Goal: Check status: Check status

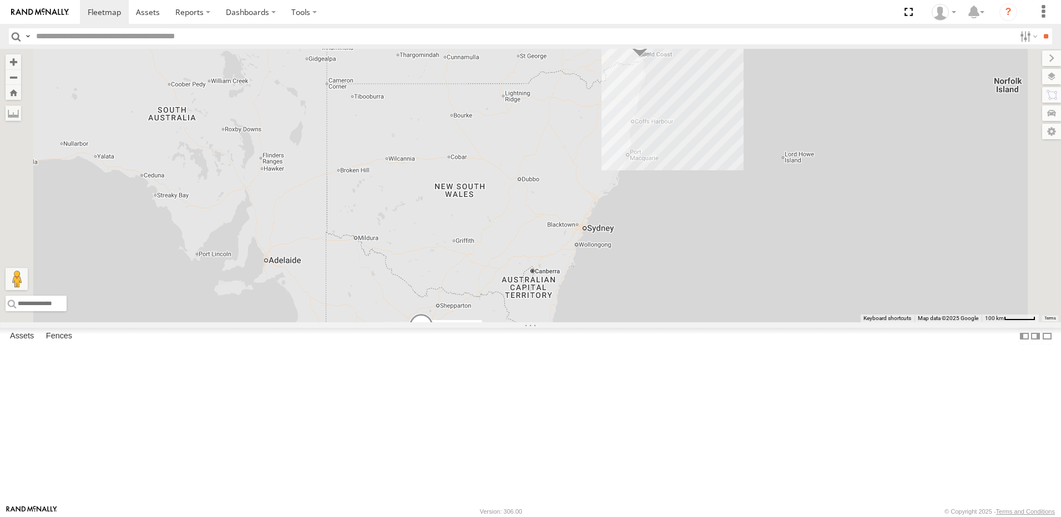
click at [0, 0] on div "White MG ZS - VIC West" at bounding box center [0, 0] width 0 height 0
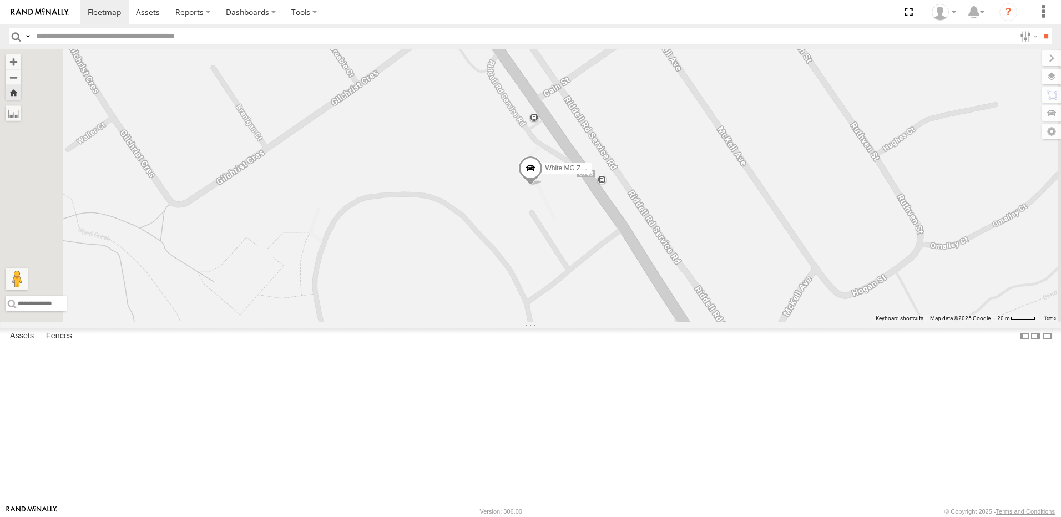
click at [0, 0] on div "RED MG3 800DQ6 - [GEOGRAPHIC_DATA]" at bounding box center [0, 0] width 0 height 0
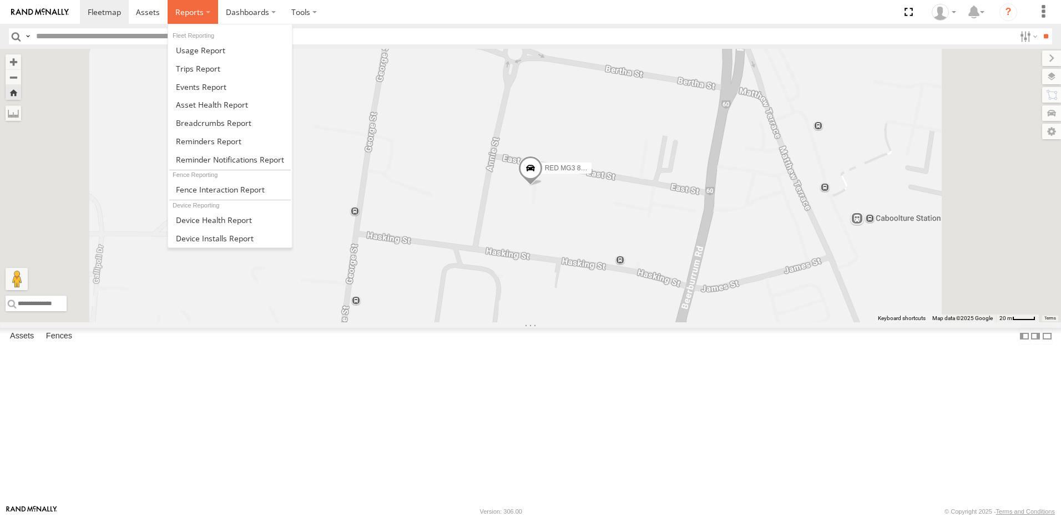
click at [188, 11] on span at bounding box center [189, 12] width 28 height 11
click at [201, 123] on span at bounding box center [213, 123] width 75 height 11
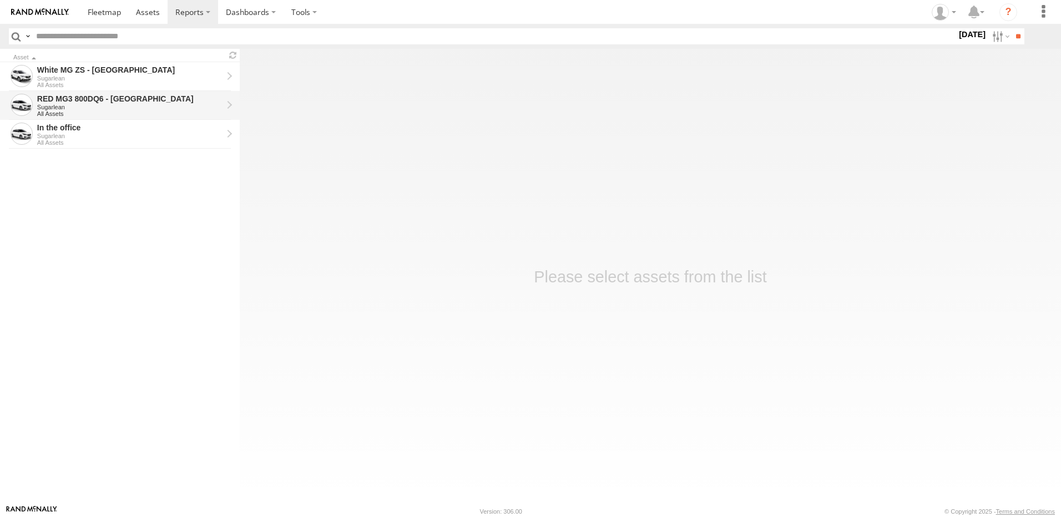
click at [87, 105] on div "Sugarlean" at bounding box center [129, 107] width 185 height 7
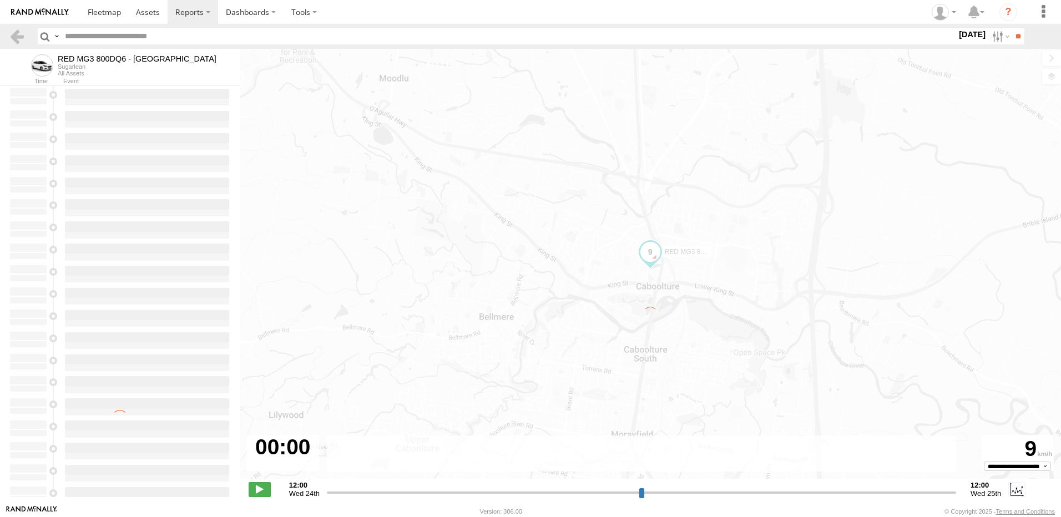
type input "**********"
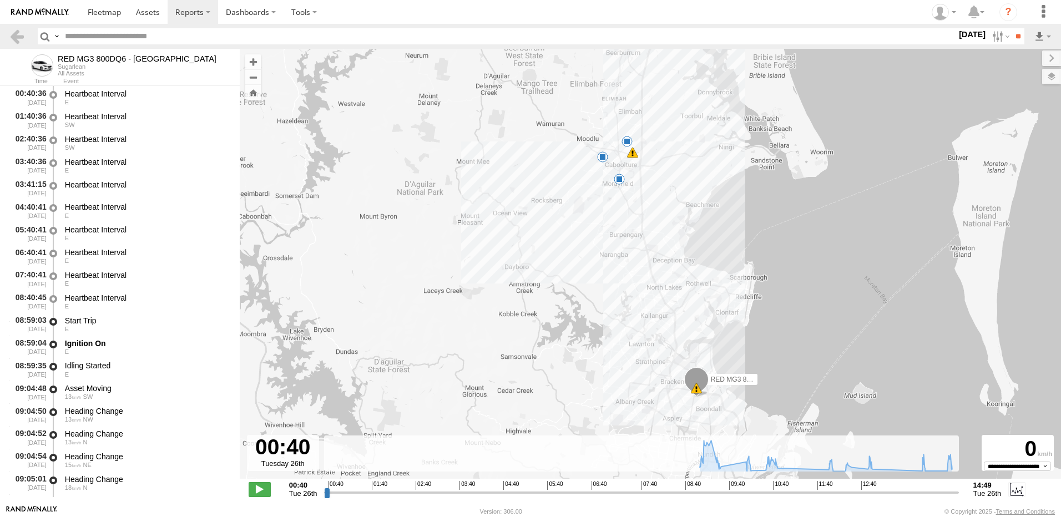
click at [633, 150] on span at bounding box center [632, 152] width 11 height 11
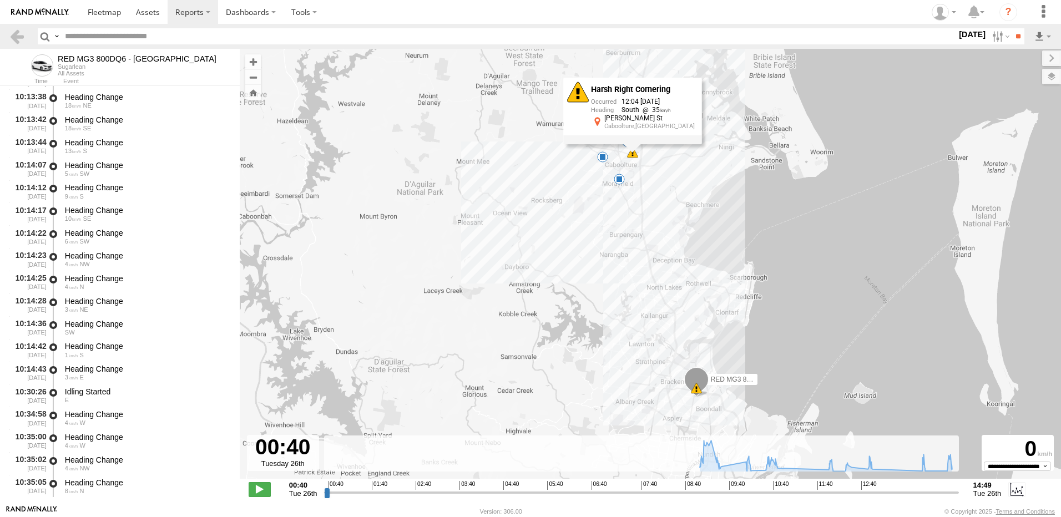
scroll to position [1606, 0]
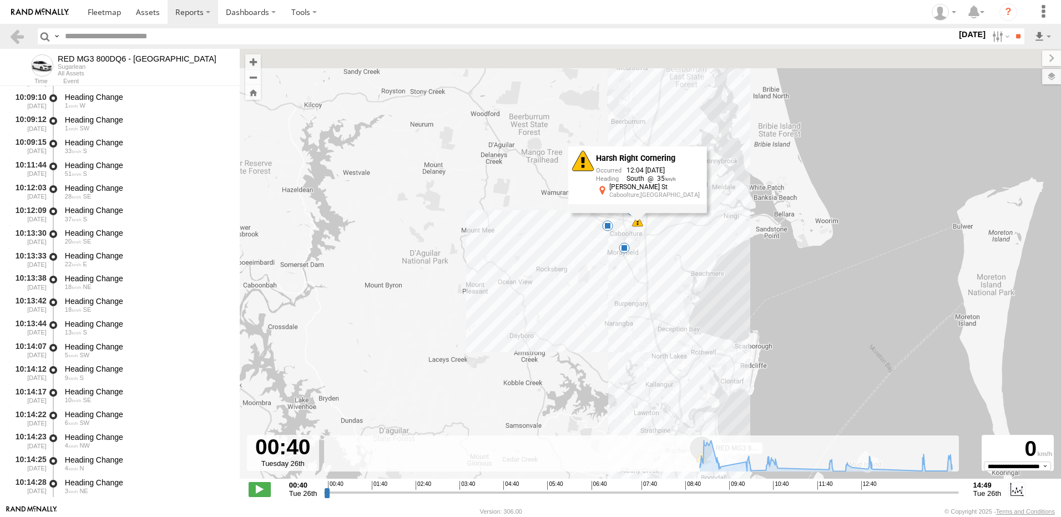
drag, startPoint x: 604, startPoint y: 251, endPoint x: 602, endPoint y: 314, distance: 62.7
click at [609, 321] on div "RED MG3 800DQ6 - QLD North 09:08 Tue 10:03 Tue 11:09 Tue 12:04 Tue 13:27 Tue Ha…" at bounding box center [650, 270] width 821 height 442
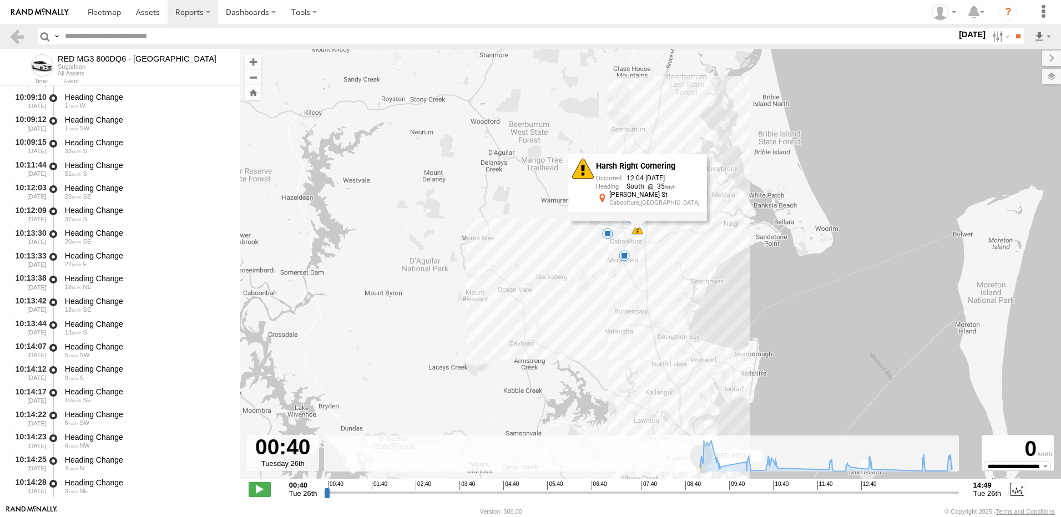
click at [621, 252] on span at bounding box center [624, 255] width 11 height 11
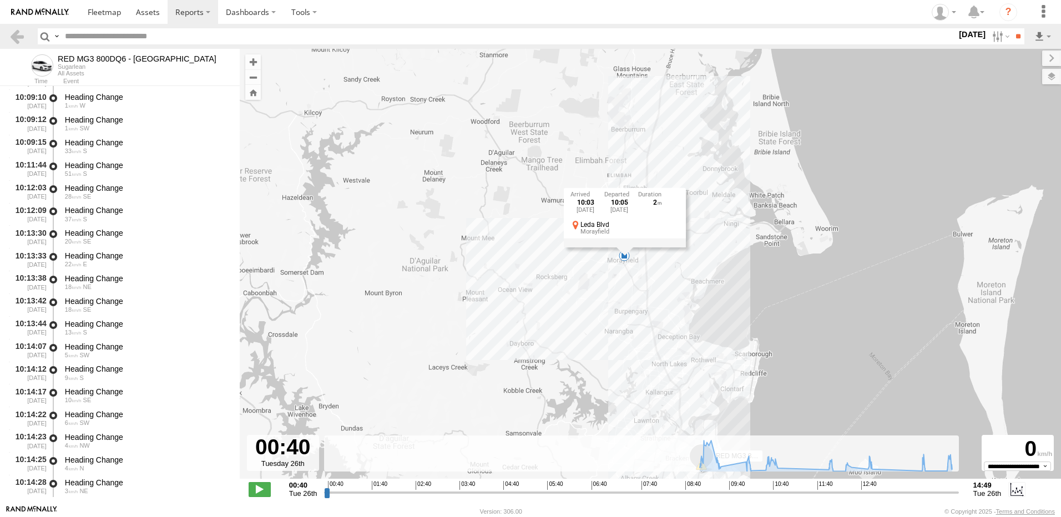
click at [596, 287] on div "RED MG3 800DQ6 - QLD North 09:08 Tue 10:03 Tue 11:09 Tue 12:04 Tue 13:27 Tue 10…" at bounding box center [650, 270] width 821 height 442
click at [815, 196] on div "RED MG3 800DQ6 - QLD North 09:08 Tue 10:03 Tue 11:09 Tue 12:04 Tue 13:27 Tue 10…" at bounding box center [650, 270] width 821 height 442
click at [606, 235] on span at bounding box center [606, 234] width 11 height 11
click at [810, 272] on div "RED MG3 800DQ6 - QLD North 09:08 Tue 10:03 Tue 11:09 Tue 12:04 Tue 13:27 Tue 13…" at bounding box center [650, 270] width 821 height 442
click at [630, 217] on span at bounding box center [631, 218] width 11 height 11
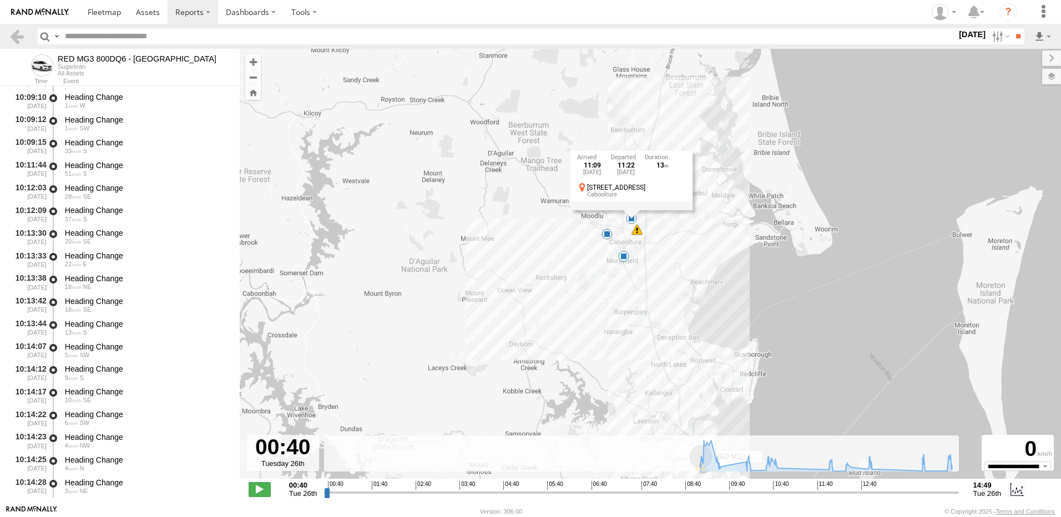
click at [797, 285] on div "RED MG3 800DQ6 - QLD North 09:08 Tue 10:03 Tue 11:09 Tue 12:04 Tue 13:27 Tue 11…" at bounding box center [650, 270] width 821 height 442
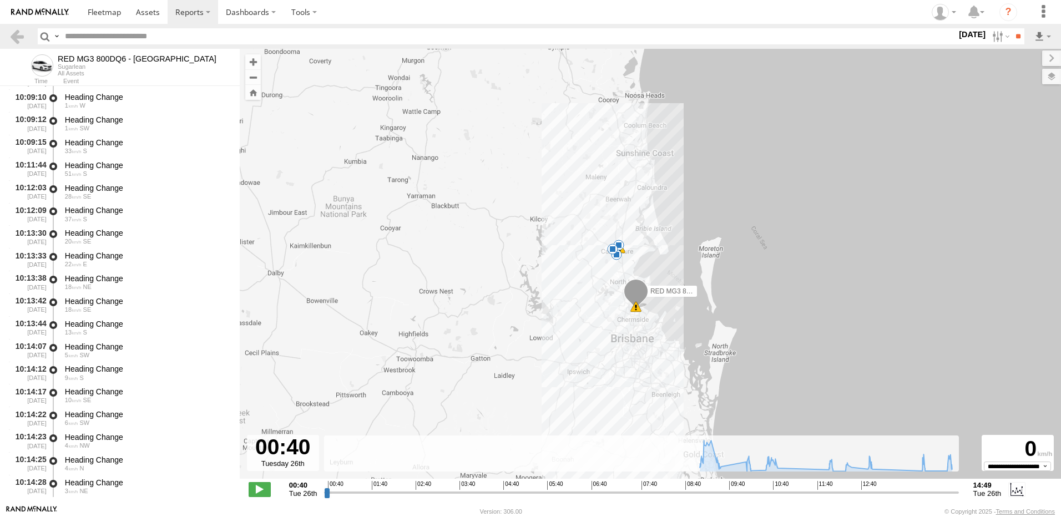
drag, startPoint x: 697, startPoint y: 326, endPoint x: 638, endPoint y: 270, distance: 81.2
click at [638, 270] on div "RED MG3 800DQ6 - QLD North 09:08 Tue 10:03 Tue 11:09 Tue 12:04 Tue 13:27 Tue" at bounding box center [650, 270] width 821 height 442
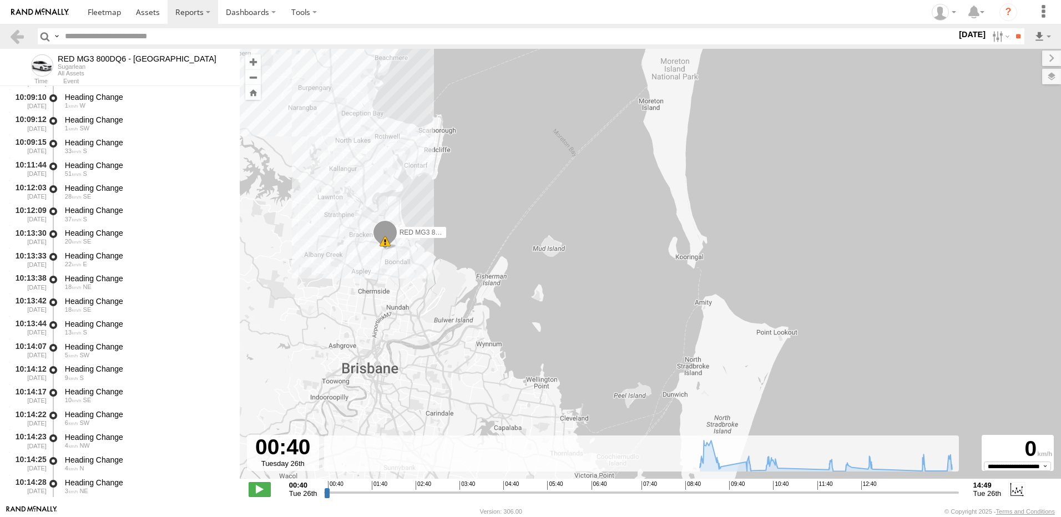
drag, startPoint x: 317, startPoint y: 228, endPoint x: 344, endPoint y: 273, distance: 52.5
click at [344, 273] on div "RED MG3 800DQ6 - QLD North 09:08 Tue 10:03 Tue 11:09 Tue 12:04 Tue 13:27 Tue" at bounding box center [650, 270] width 821 height 442
